Goal: Transaction & Acquisition: Purchase product/service

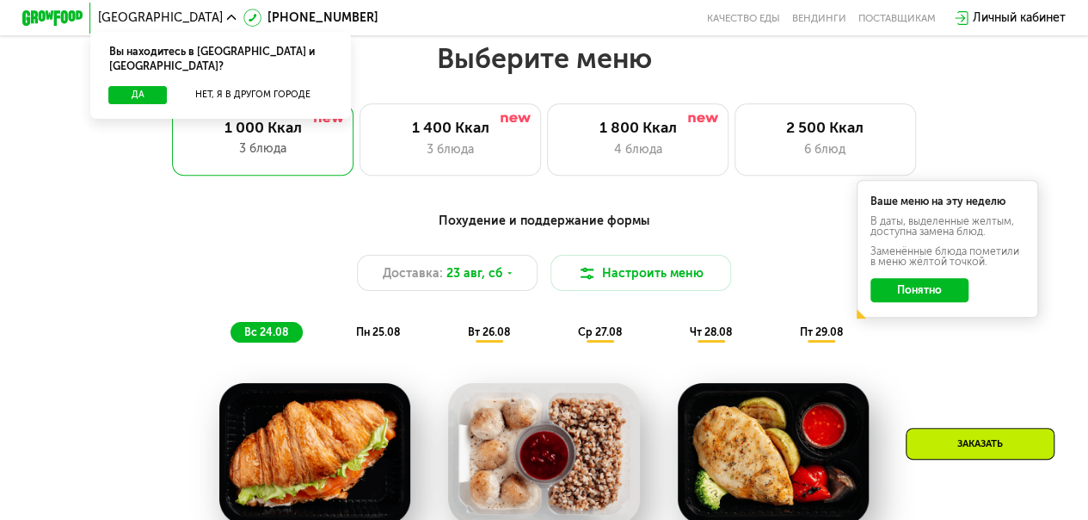
scroll to position [602, 0]
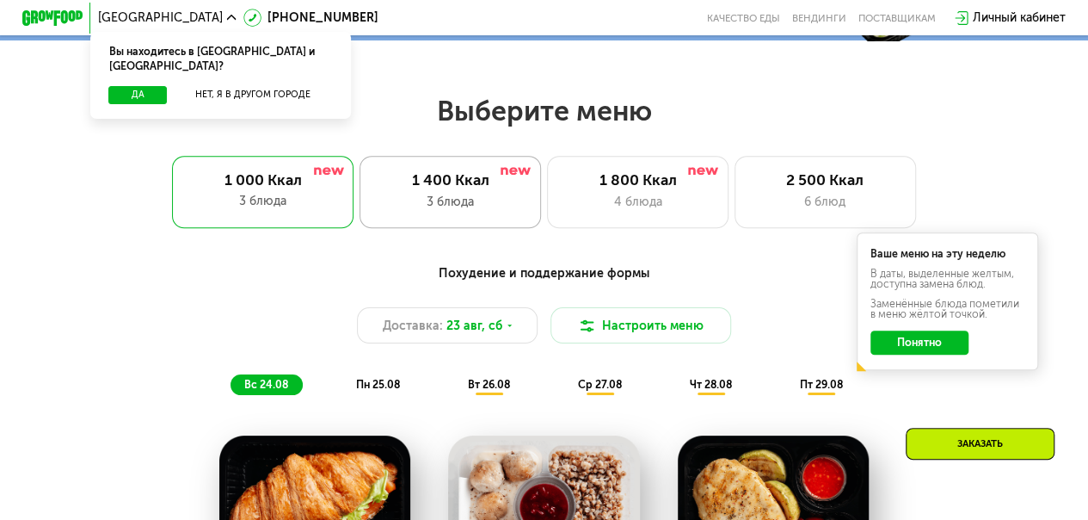
click at [432, 211] on div "3 блюда" at bounding box center [451, 202] width 150 height 18
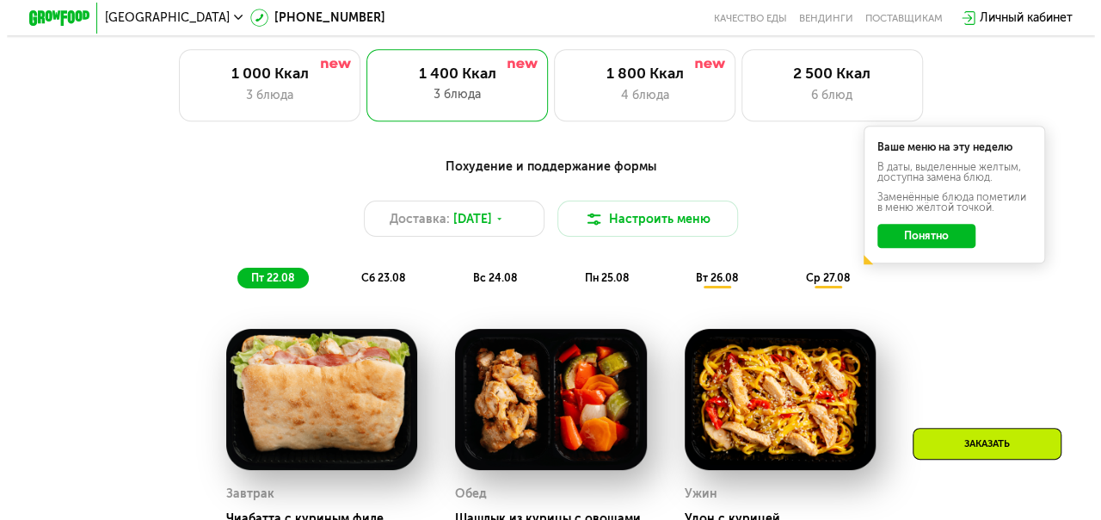
scroll to position [774, 0]
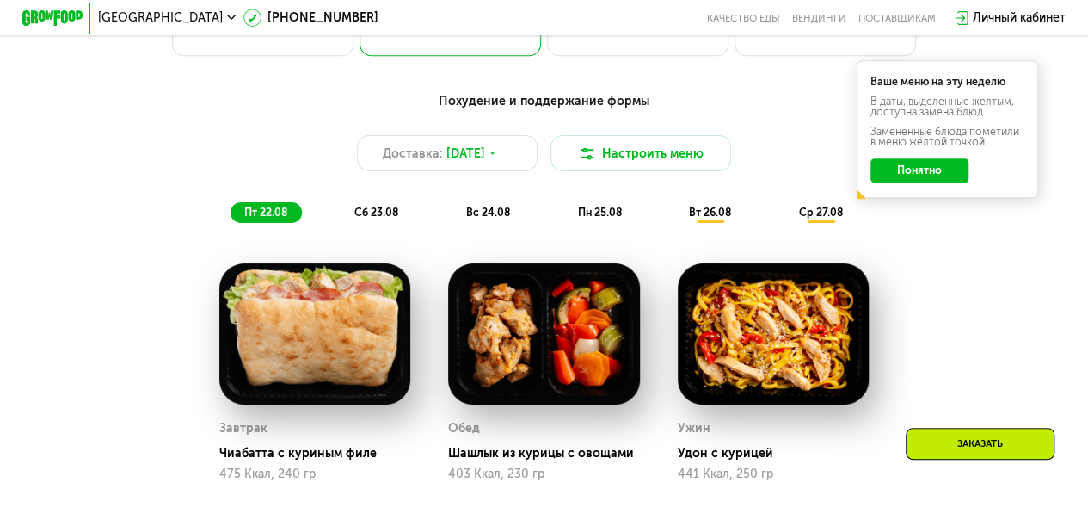
click at [965, 178] on button "Понятно" at bounding box center [919, 170] width 97 height 24
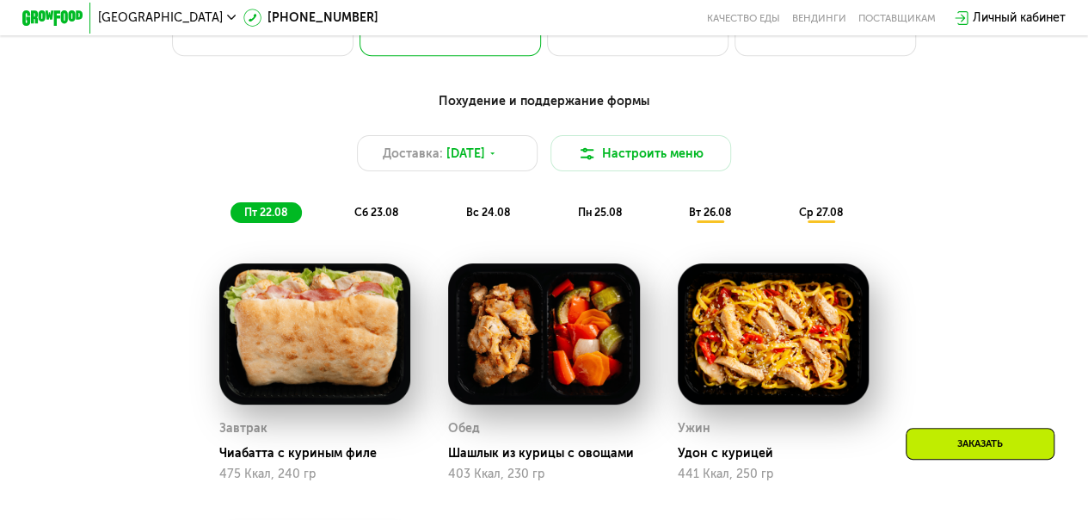
click at [375, 218] on span "сб 23.08" at bounding box center [376, 212] width 44 height 13
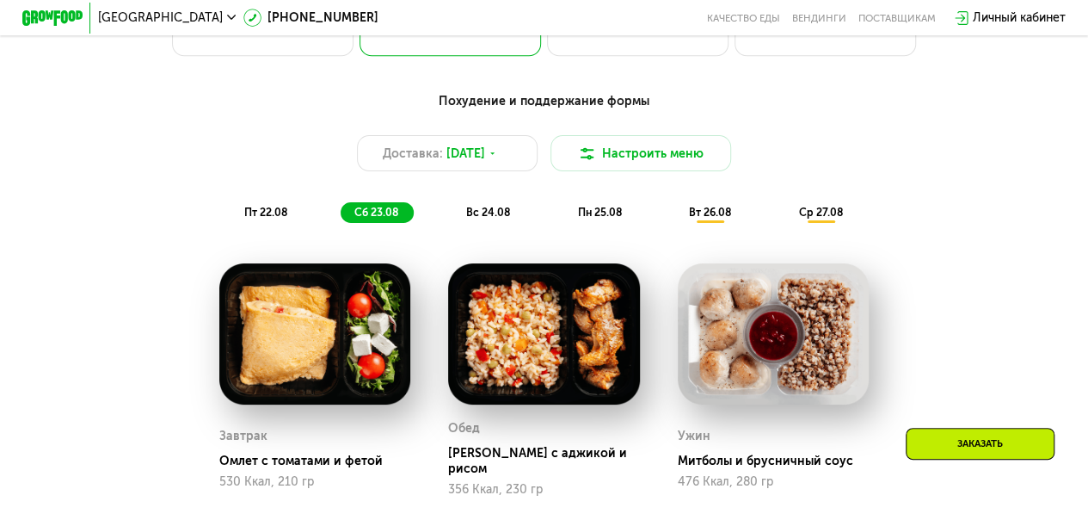
click at [493, 218] on span "вс 24.08" at bounding box center [488, 212] width 44 height 13
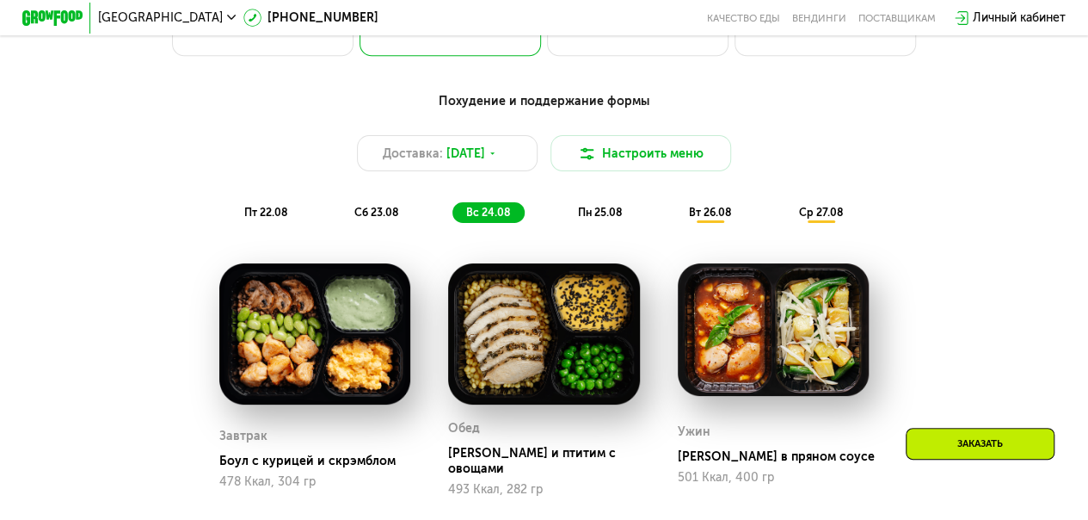
click at [675, 224] on div "пн 25.08" at bounding box center [710, 213] width 71 height 22
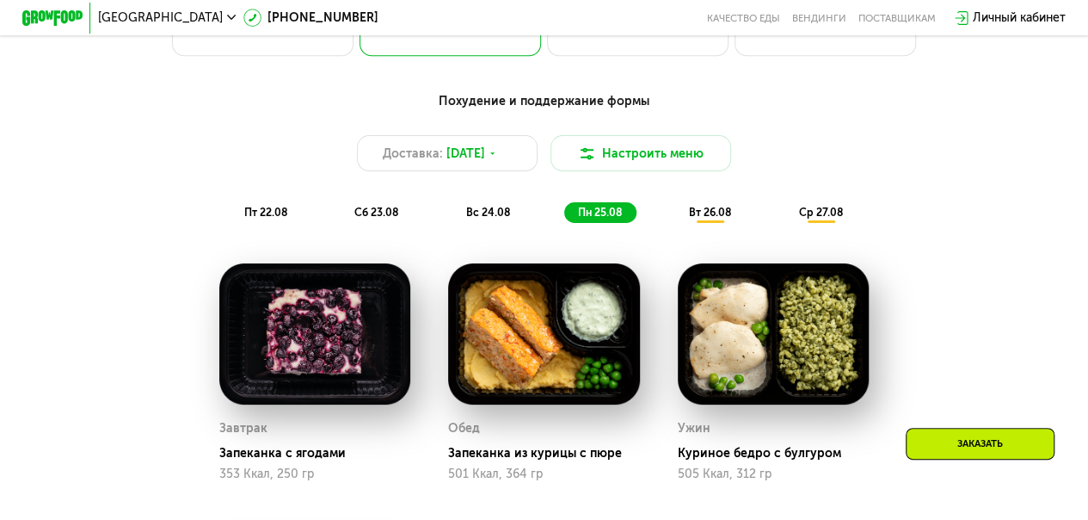
click at [716, 218] on span "вт 26.08" at bounding box center [710, 212] width 42 height 13
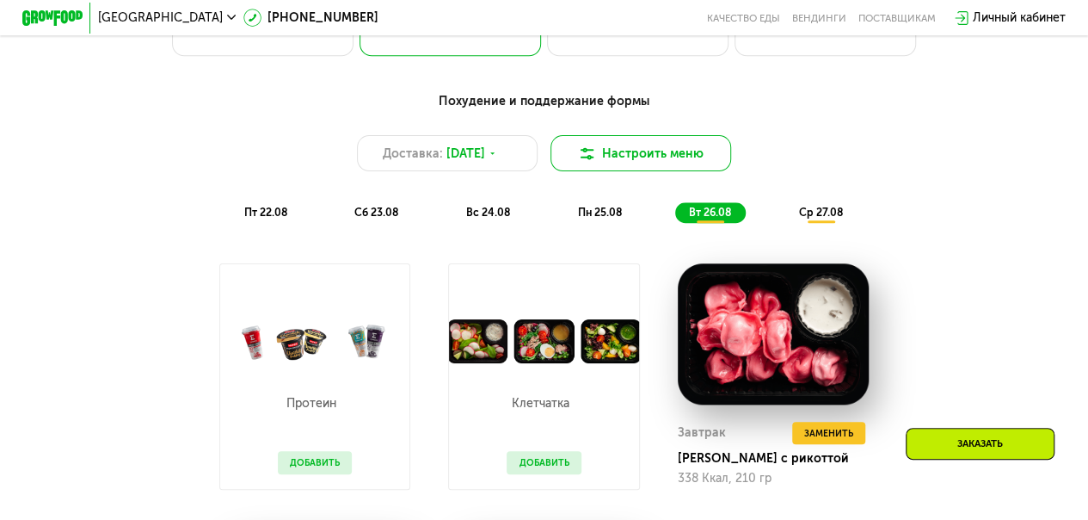
click at [613, 157] on button "Настроить меню" at bounding box center [642, 153] width 182 height 36
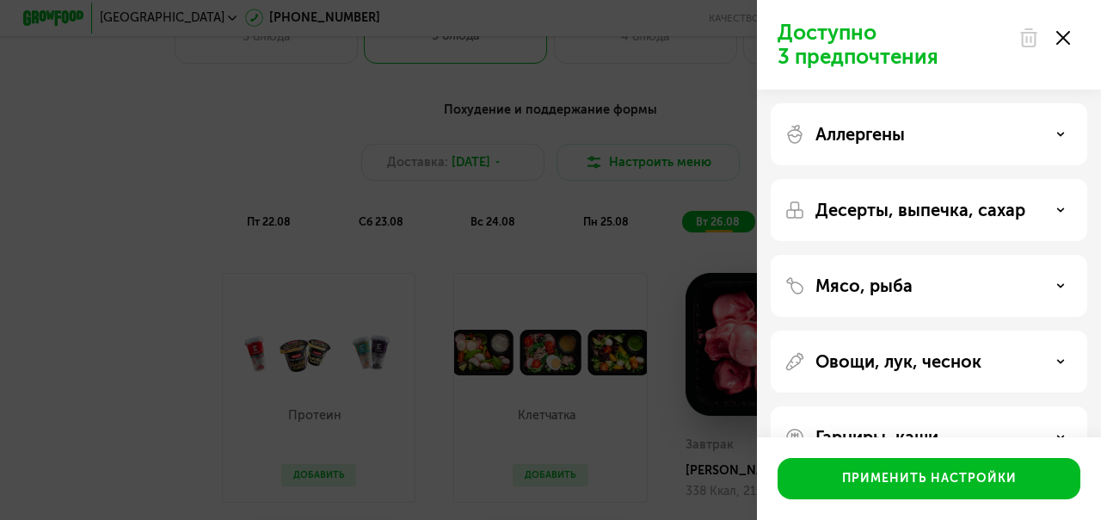
click at [1062, 136] on icon at bounding box center [1060, 134] width 9 height 9
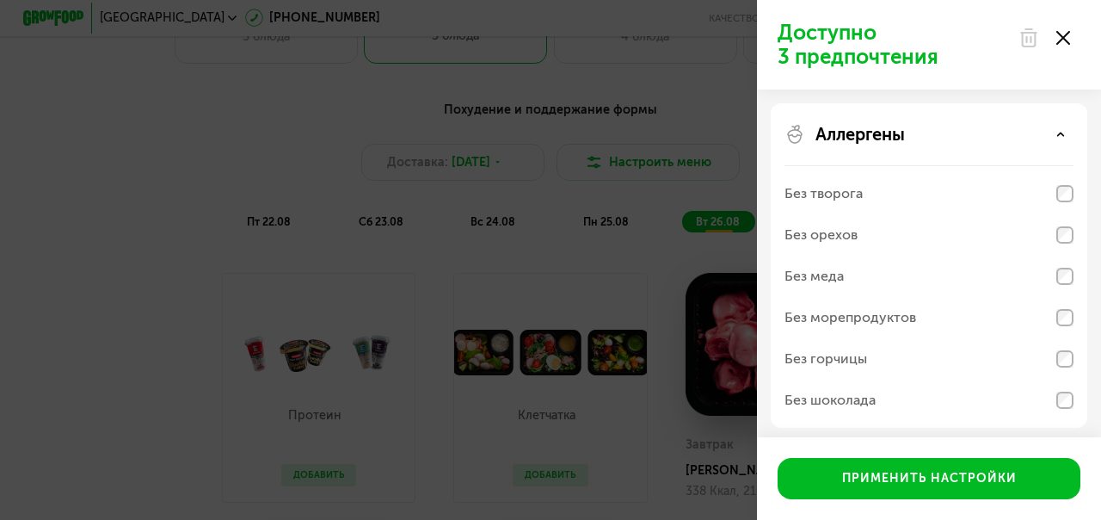
click at [1062, 135] on use at bounding box center [1061, 133] width 6 height 3
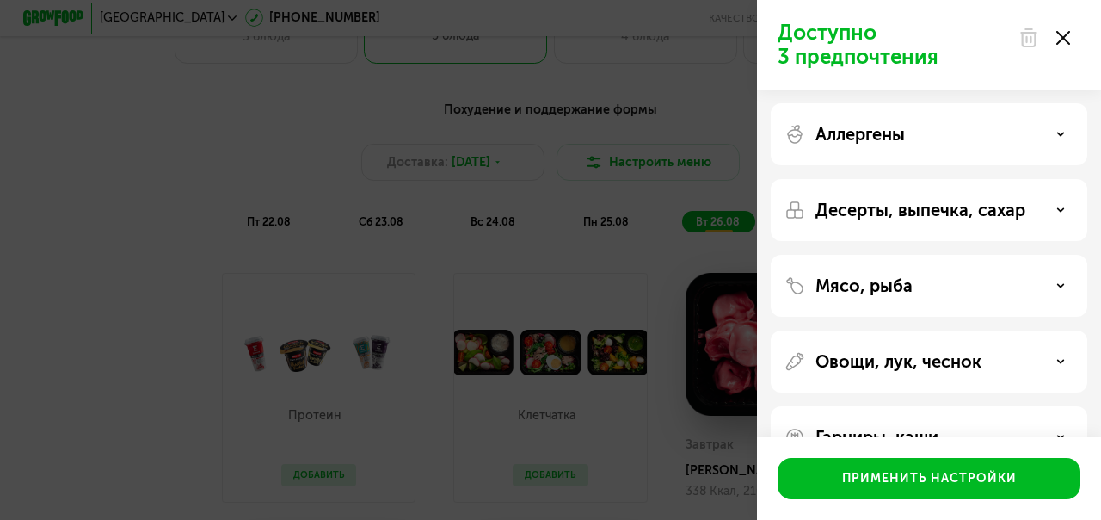
click at [1049, 209] on div "Десерты, выпечка, сахар" at bounding box center [929, 210] width 289 height 21
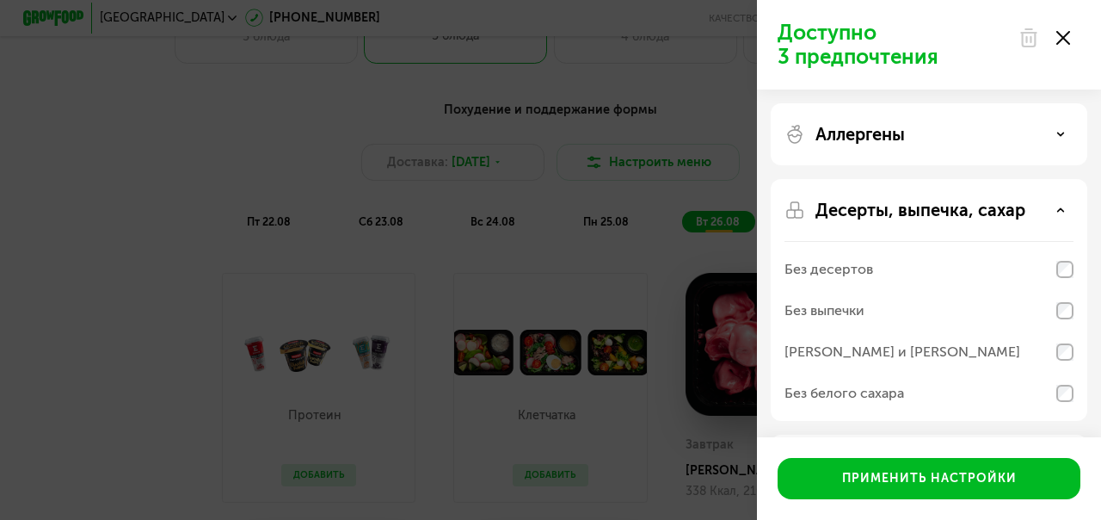
click at [1049, 209] on div "Десерты, выпечка, сахар" at bounding box center [929, 210] width 289 height 21
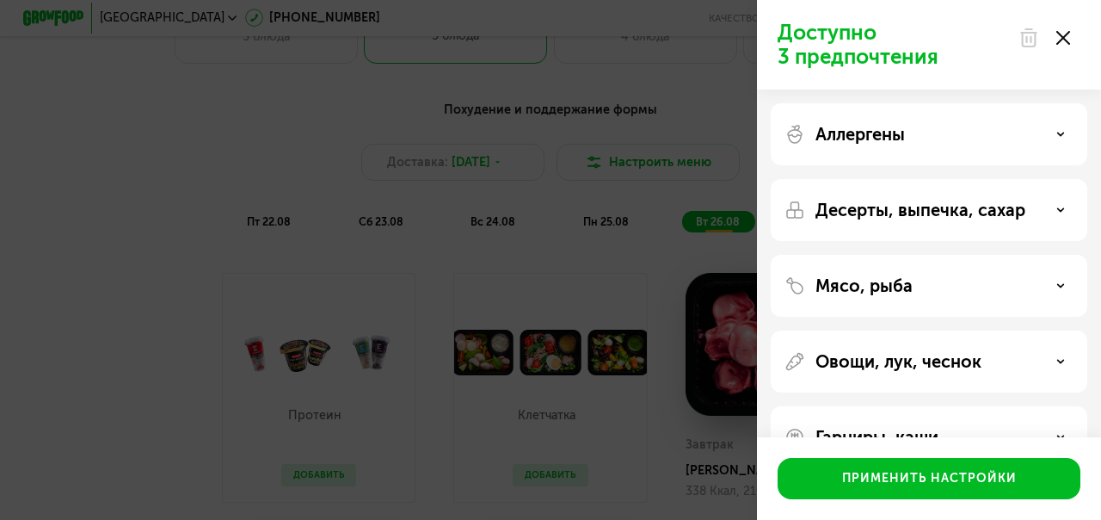
click at [1047, 283] on div "Мясо, рыба" at bounding box center [929, 285] width 289 height 21
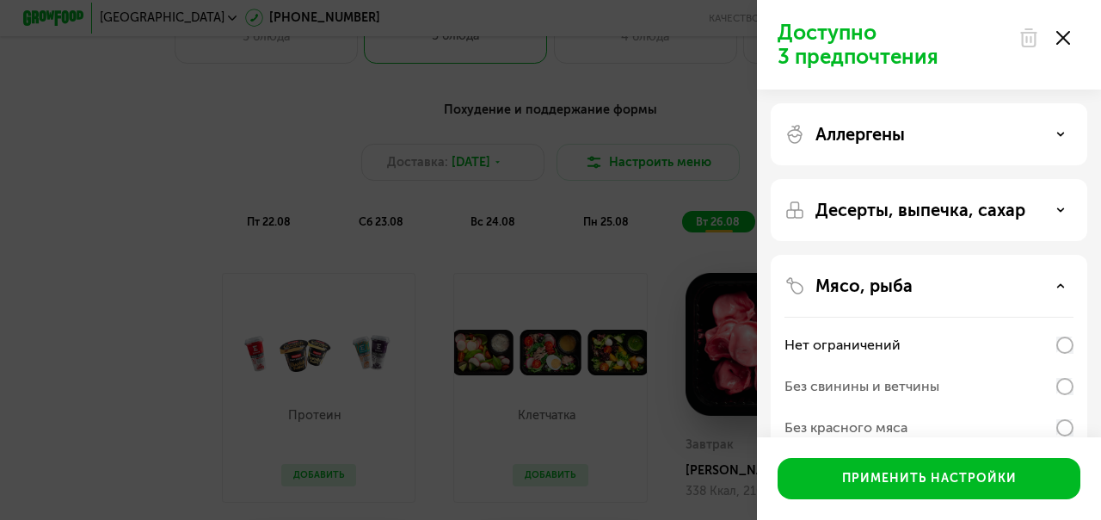
click at [1047, 281] on div "Мясо, рыба" at bounding box center [929, 285] width 289 height 21
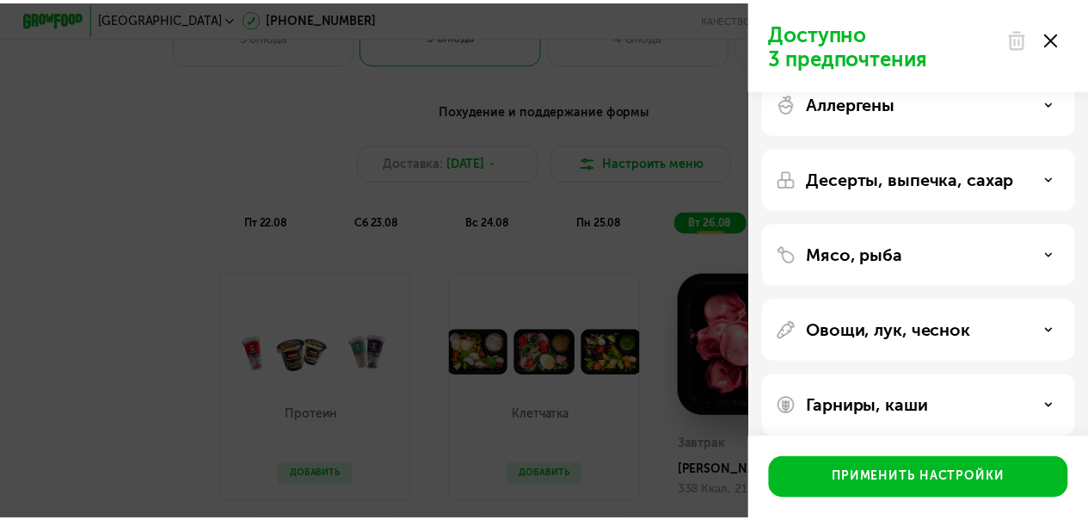
scroll to position [48, 0]
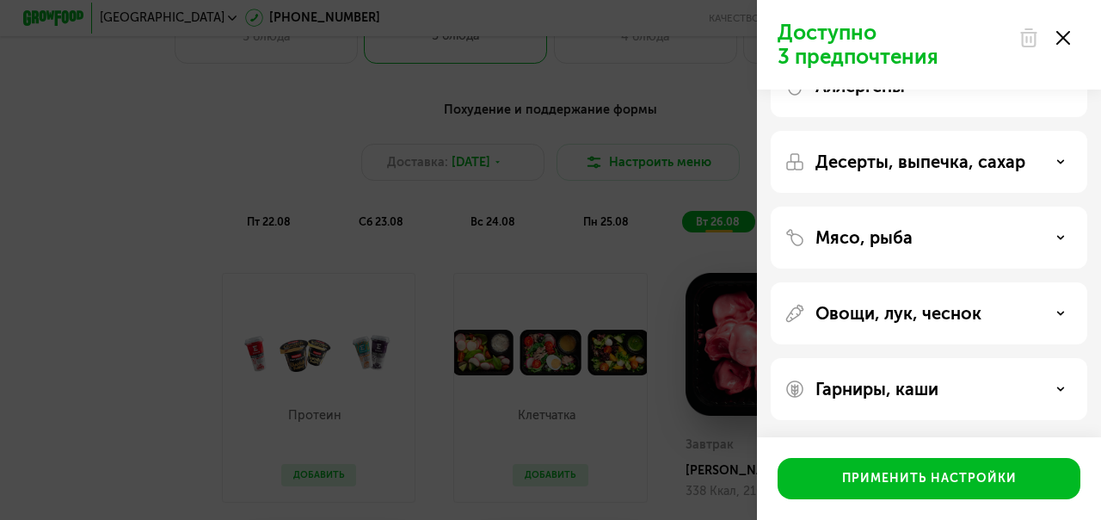
click at [1069, 385] on div "Гарниры, каши" at bounding box center [929, 388] width 289 height 21
click at [1067, 387] on div "Гарниры, каши" at bounding box center [929, 388] width 289 height 21
click at [850, 383] on p "Гарниры, каши" at bounding box center [876, 388] width 123 height 21
click at [852, 385] on p "Гарниры, каши" at bounding box center [876, 388] width 123 height 21
click at [852, 387] on p "Гарниры, каши" at bounding box center [876, 388] width 123 height 21
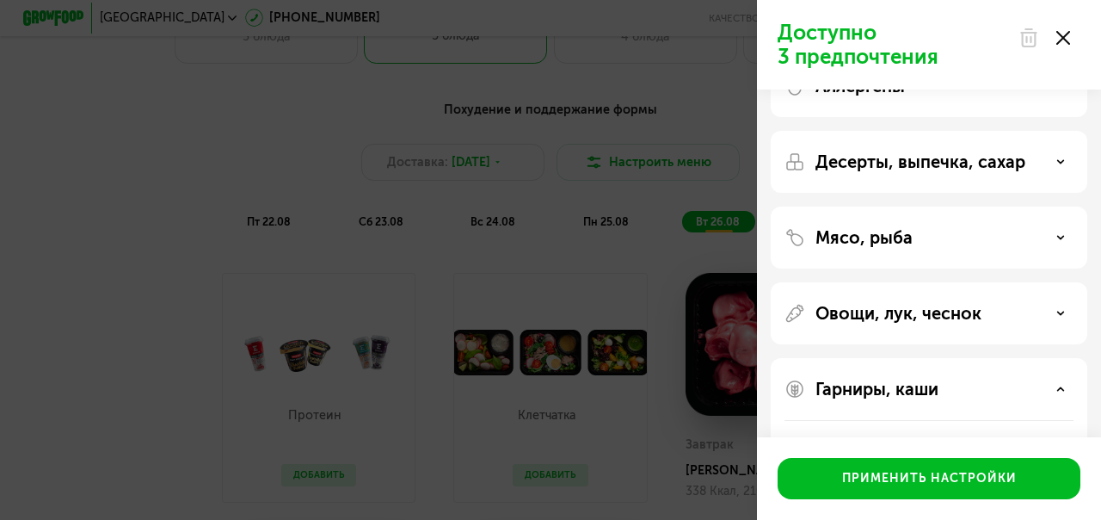
click at [1066, 40] on use at bounding box center [1063, 38] width 14 height 14
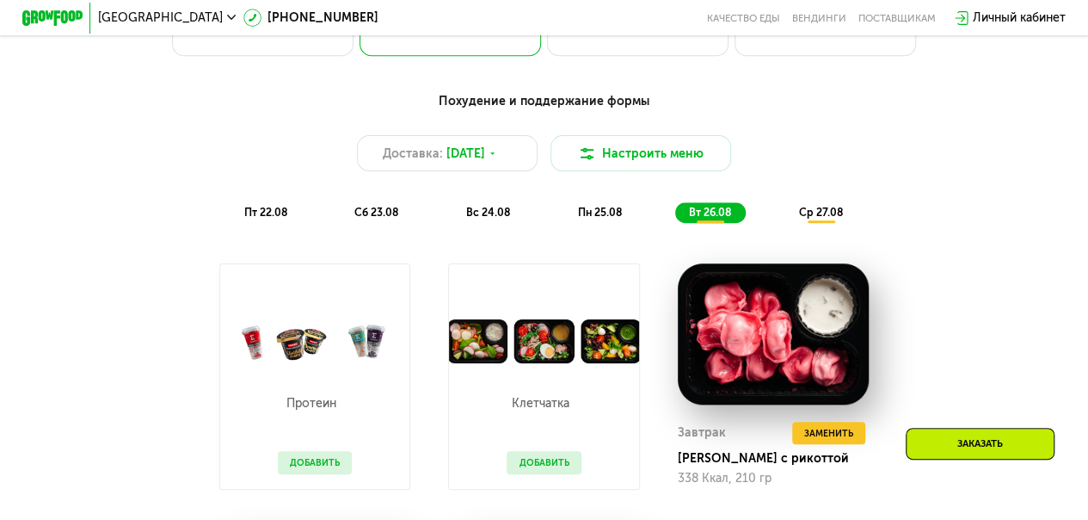
click at [836, 217] on span "ср 27.08" at bounding box center [820, 212] width 44 height 13
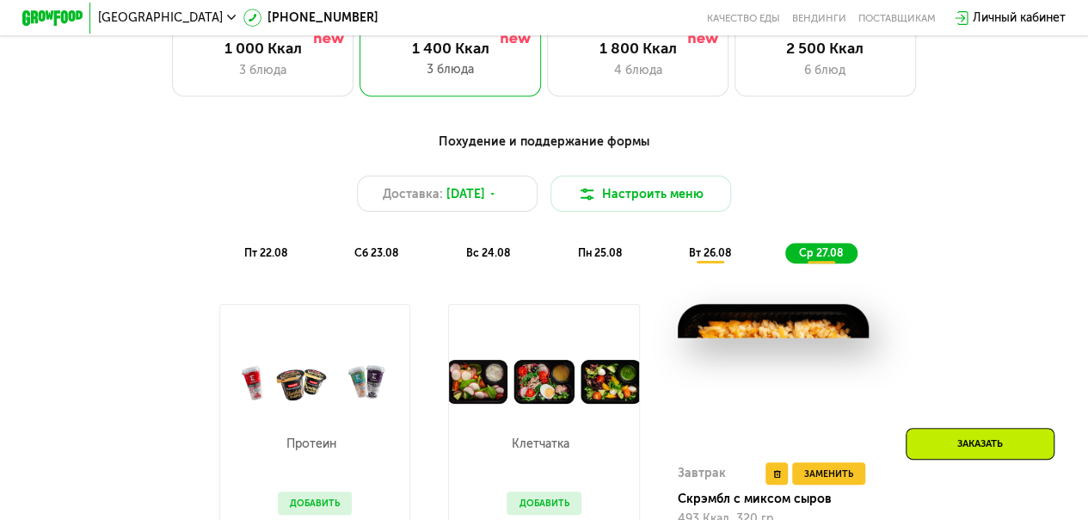
scroll to position [430, 0]
